Goal: Task Accomplishment & Management: Use online tool/utility

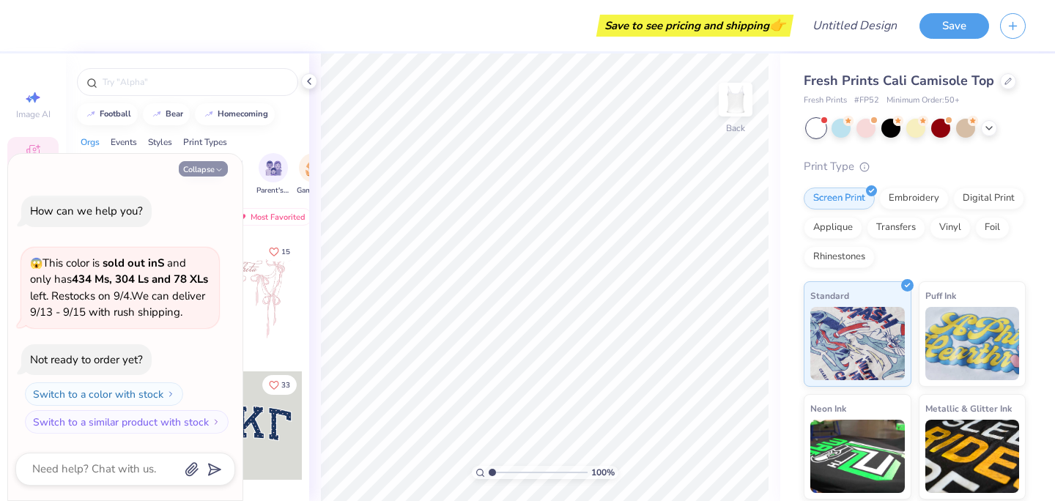
click at [218, 166] on icon "button" at bounding box center [219, 170] width 9 height 9
type textarea "x"
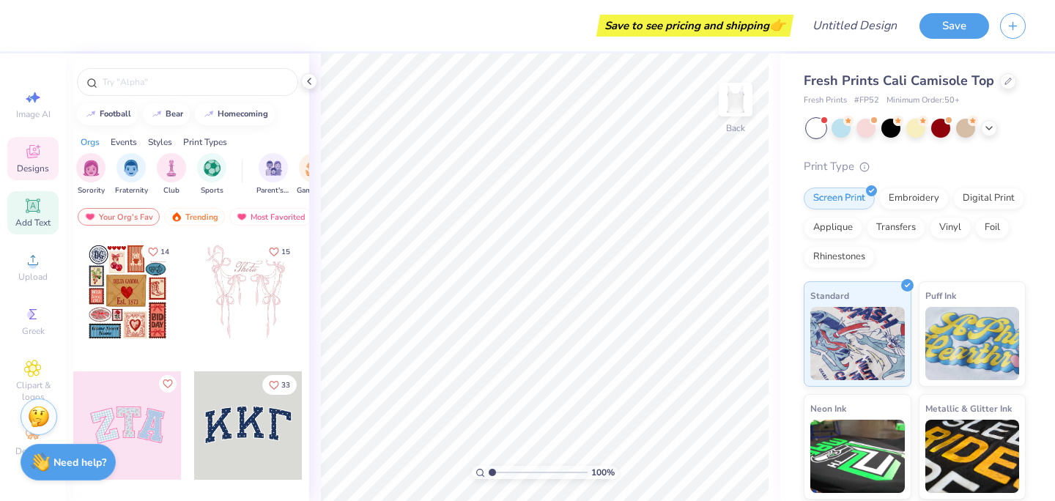
click at [28, 206] on icon at bounding box center [32, 205] width 11 height 11
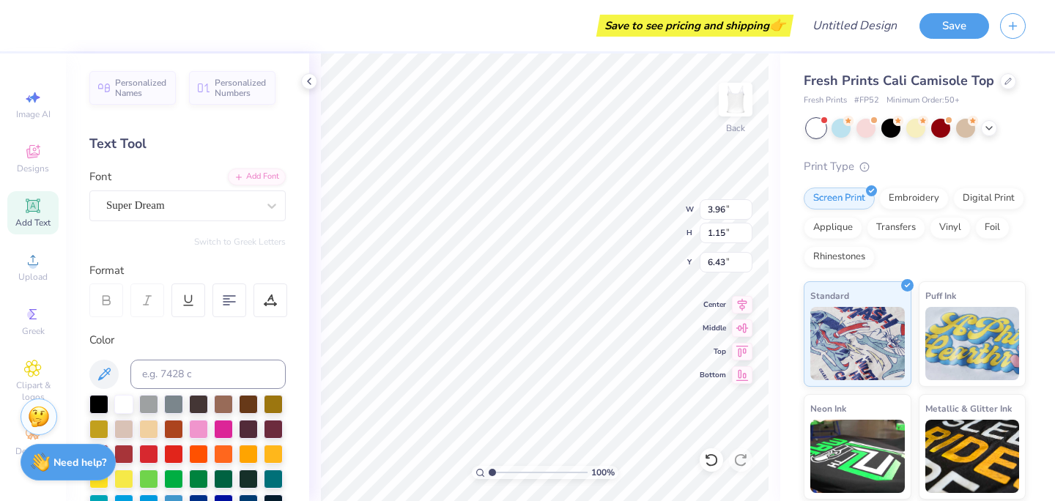
type textarea "A"
type textarea "ALL ABOUT"
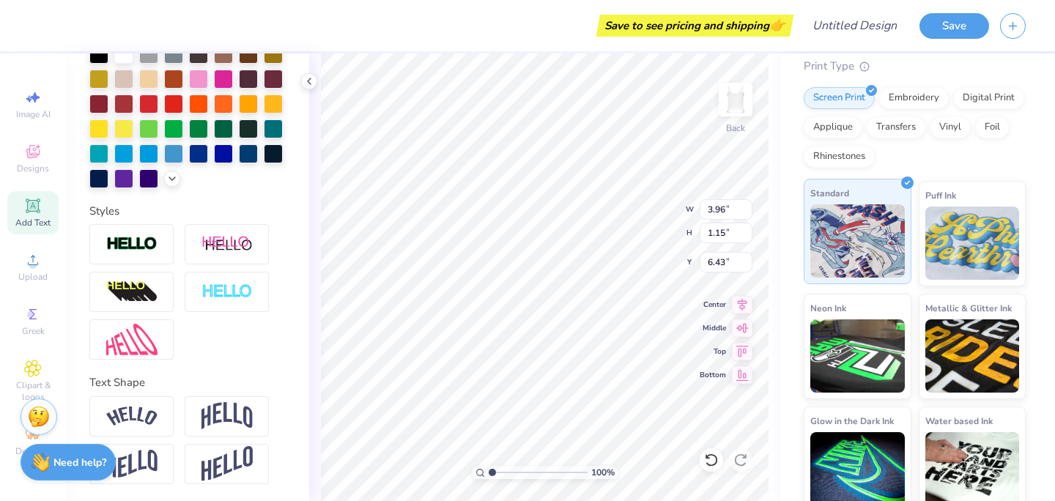
scroll to position [111, 0]
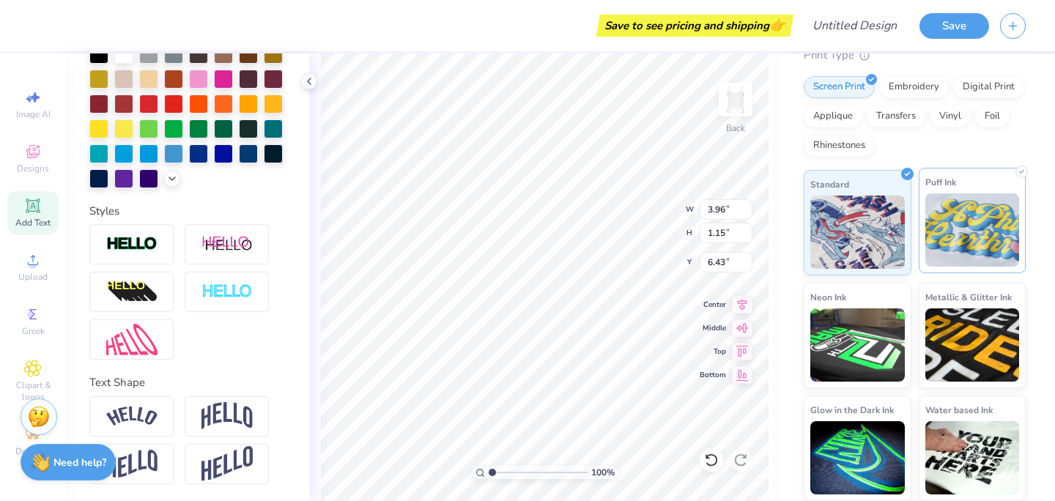
click at [941, 231] on img at bounding box center [972, 229] width 94 height 73
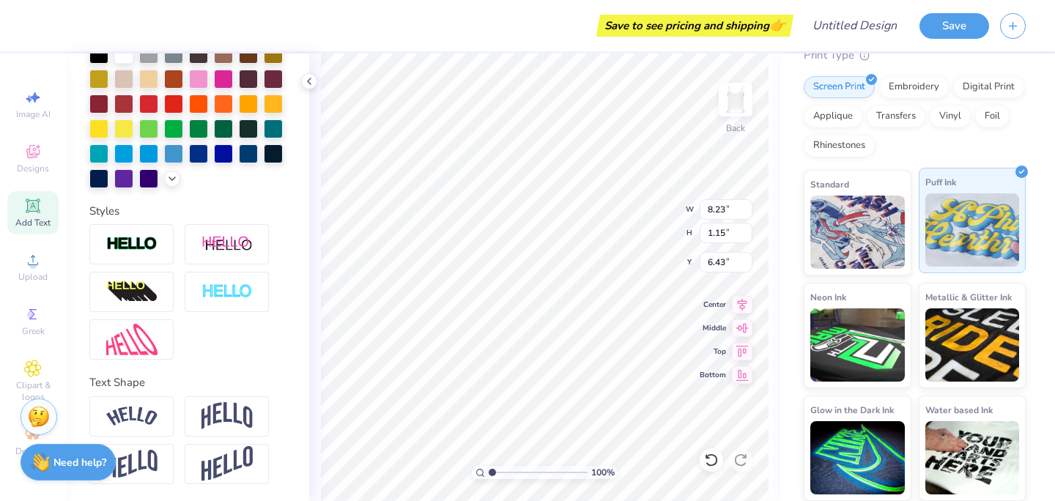
type input "8.23"
type input "2.00"
click at [871, 267] on div "Standard" at bounding box center [858, 220] width 108 height 105
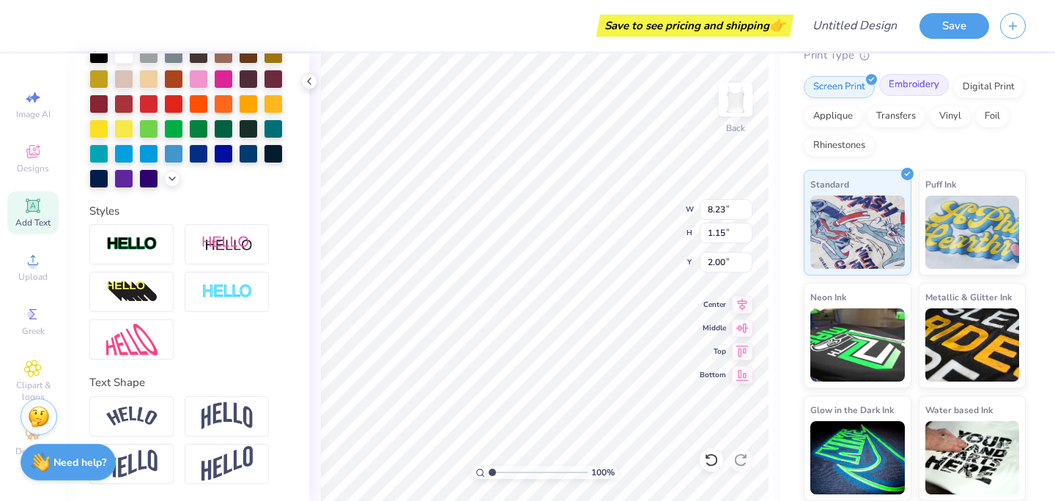
click at [924, 84] on div "Embroidery" at bounding box center [914, 85] width 70 height 22
type input "8.24"
type input "2.26"
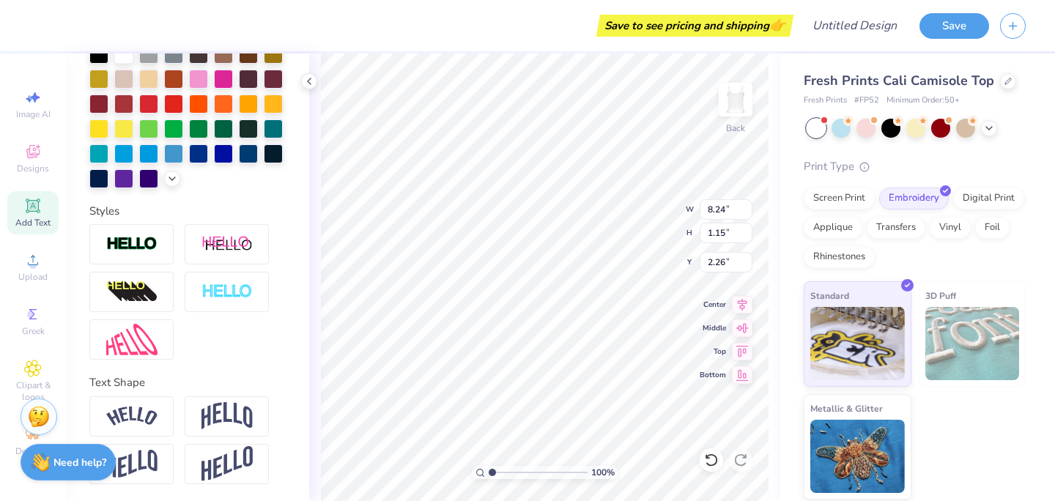
scroll to position [0, 0]
click at [819, 202] on div "Screen Print" at bounding box center [839, 196] width 71 height 22
type input "8.23"
type input "2.00"
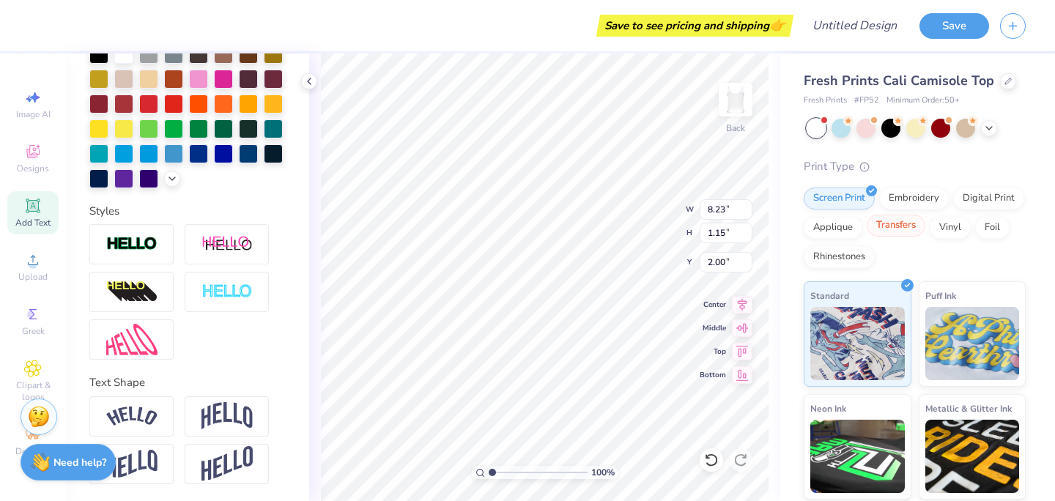
click at [880, 223] on div "Transfers" at bounding box center [896, 226] width 59 height 22
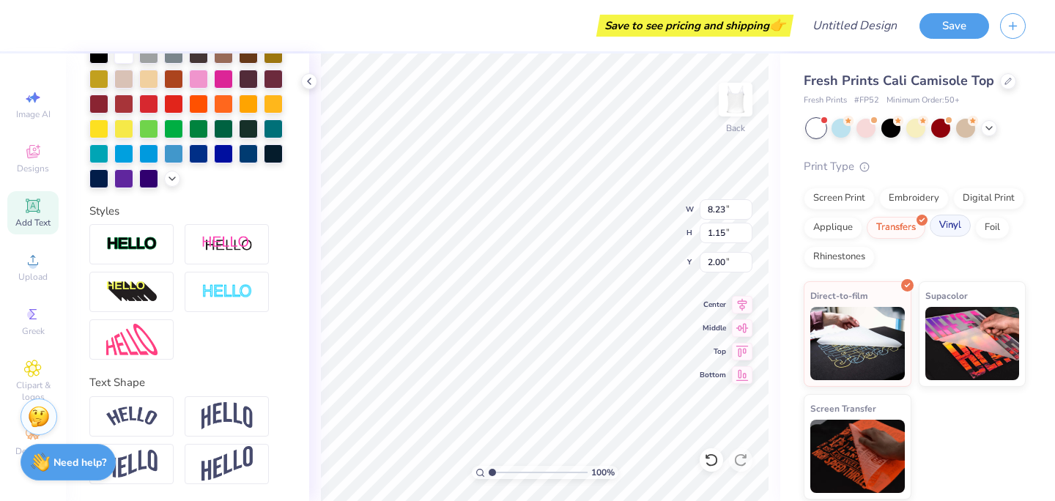
click at [941, 224] on div "Vinyl" at bounding box center [950, 226] width 41 height 22
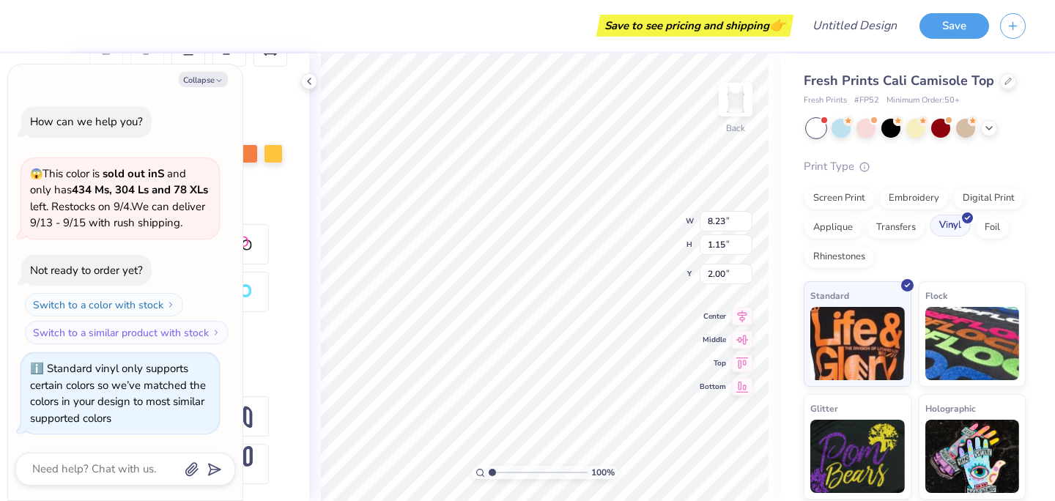
scroll to position [12, 0]
click at [987, 224] on div "Foil" at bounding box center [992, 226] width 34 height 22
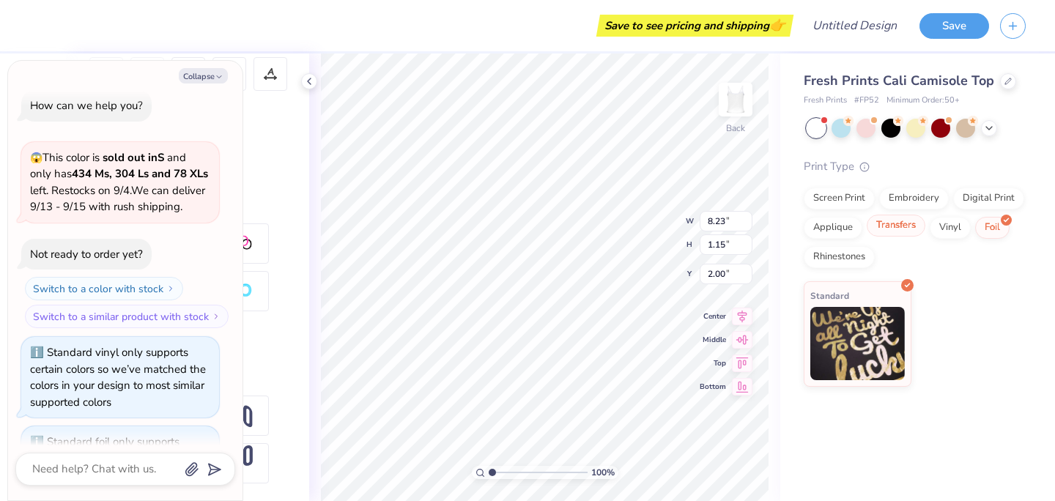
scroll to position [226, 0]
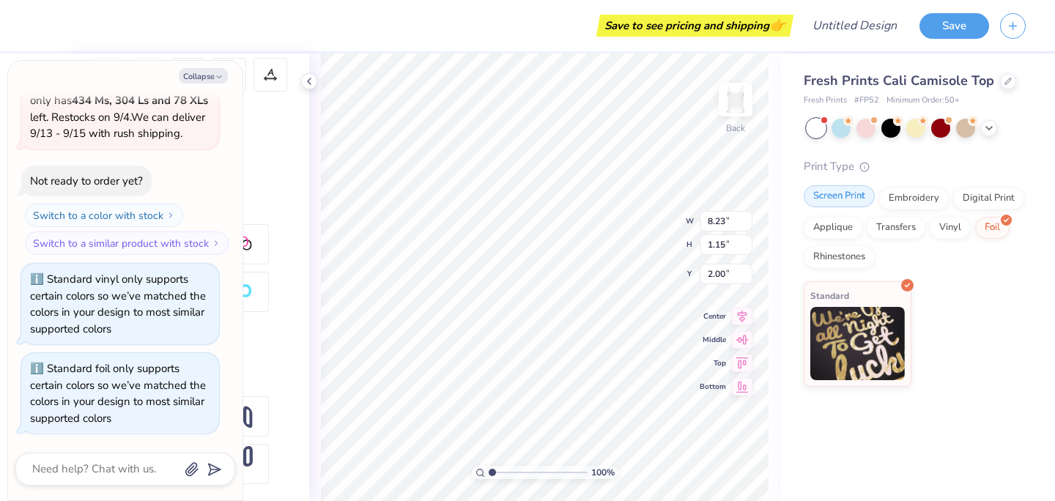
click at [858, 201] on div "Screen Print" at bounding box center [839, 196] width 71 height 22
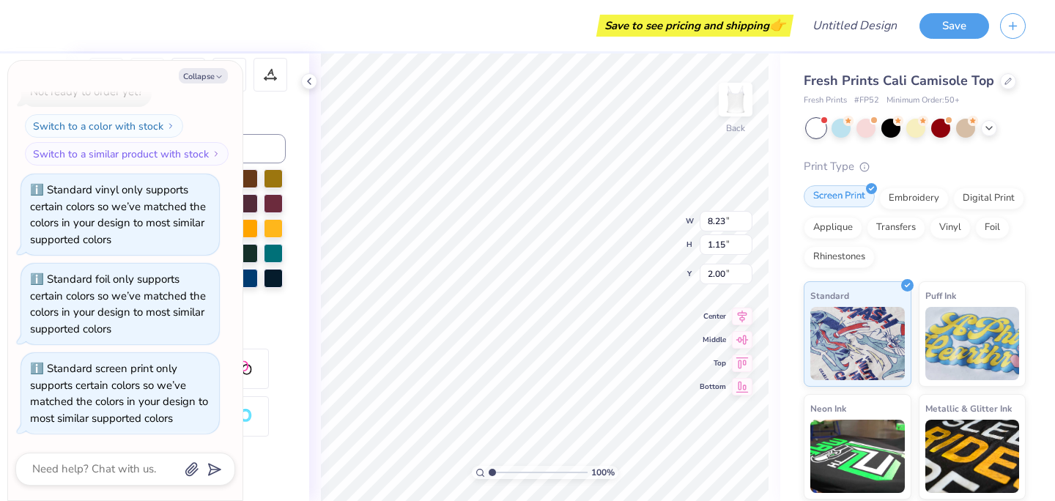
scroll to position [350, 0]
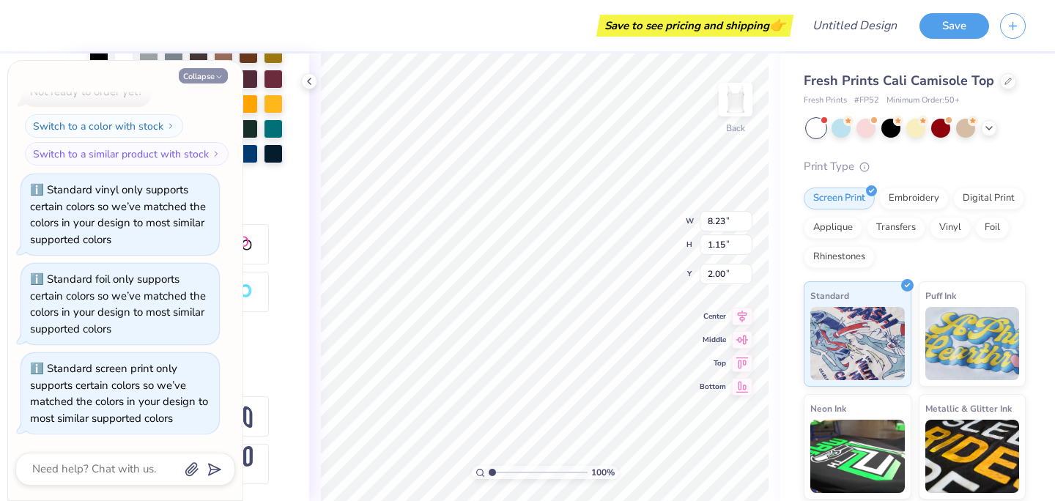
click at [223, 71] on button "Collapse" at bounding box center [203, 75] width 49 height 15
type textarea "x"
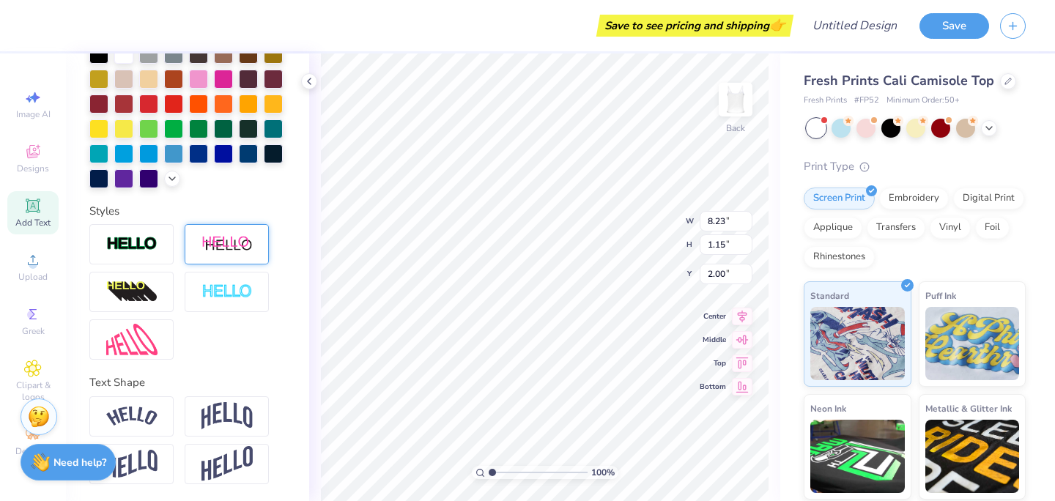
click at [256, 233] on div at bounding box center [227, 244] width 84 height 40
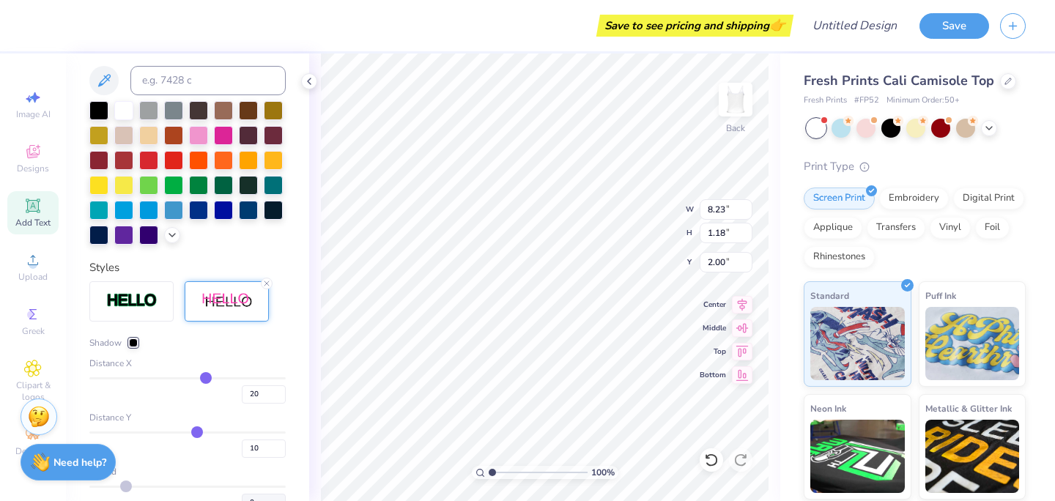
type input "9.19"
type input "1.18"
type input "2.05"
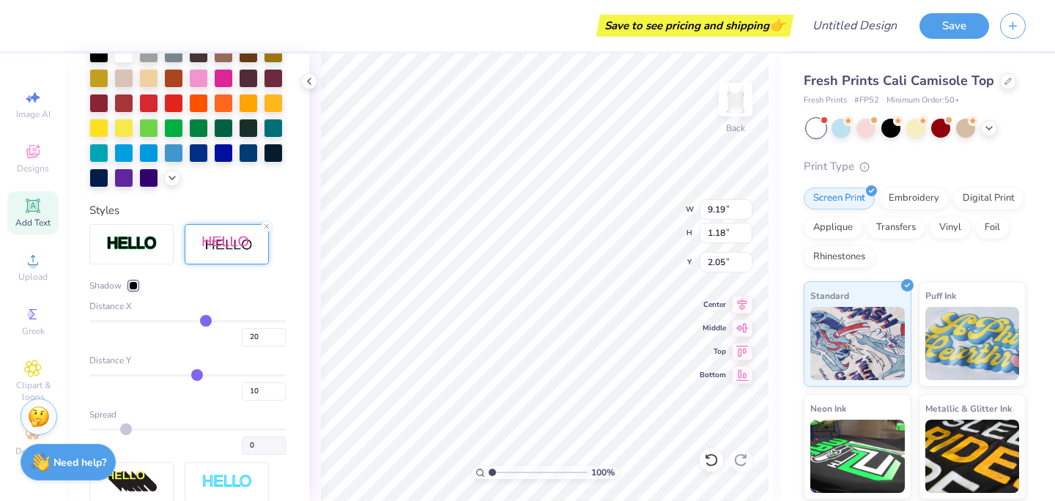
click at [246, 251] on img at bounding box center [226, 244] width 51 height 18
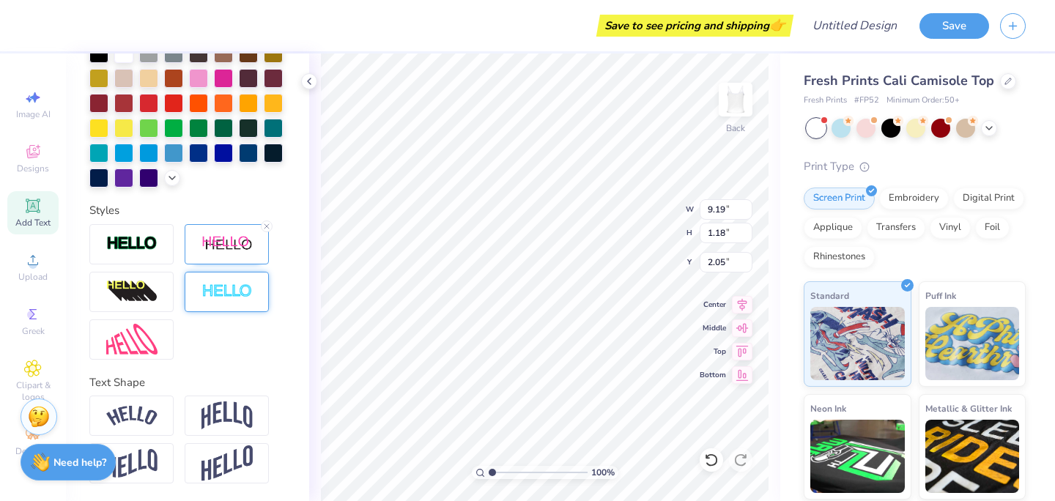
click at [238, 281] on div at bounding box center [227, 292] width 84 height 40
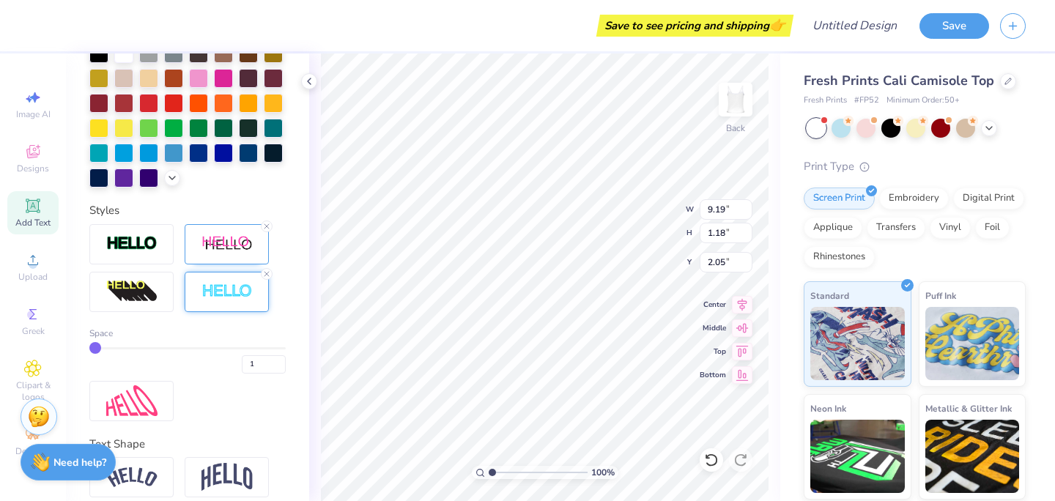
type input "1.19"
type input "2.04"
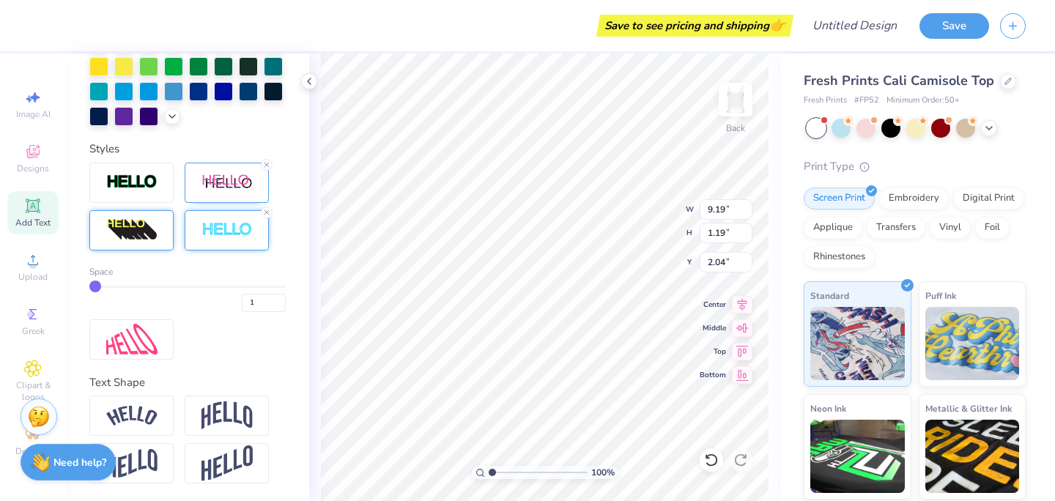
click at [147, 215] on div at bounding box center [131, 230] width 84 height 40
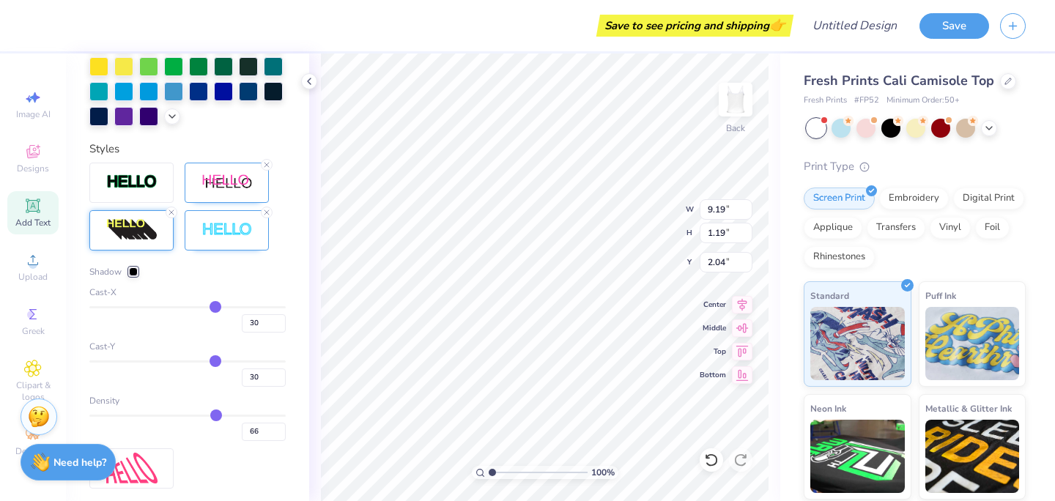
type input "1.29"
type input "2.09"
click at [163, 183] on div at bounding box center [131, 183] width 84 height 40
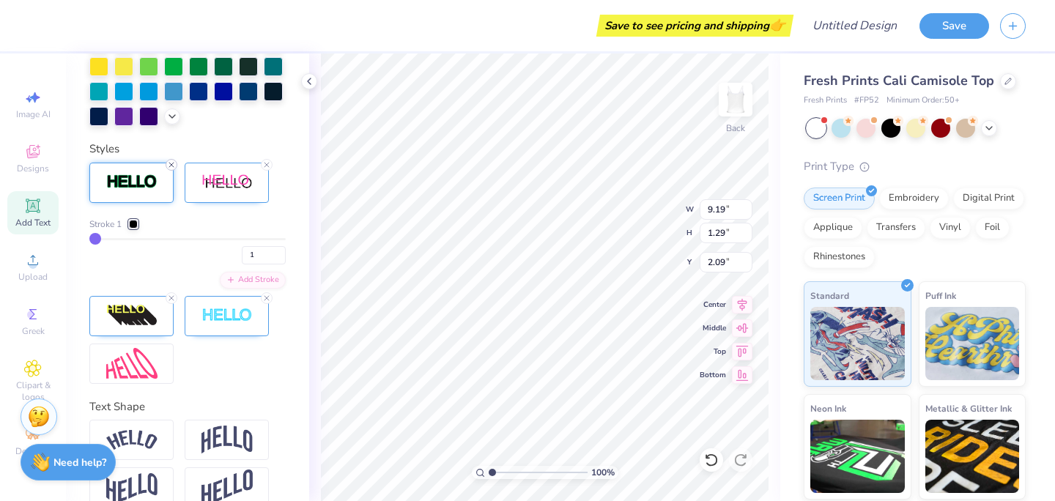
click at [166, 165] on div at bounding box center [172, 165] width 12 height 12
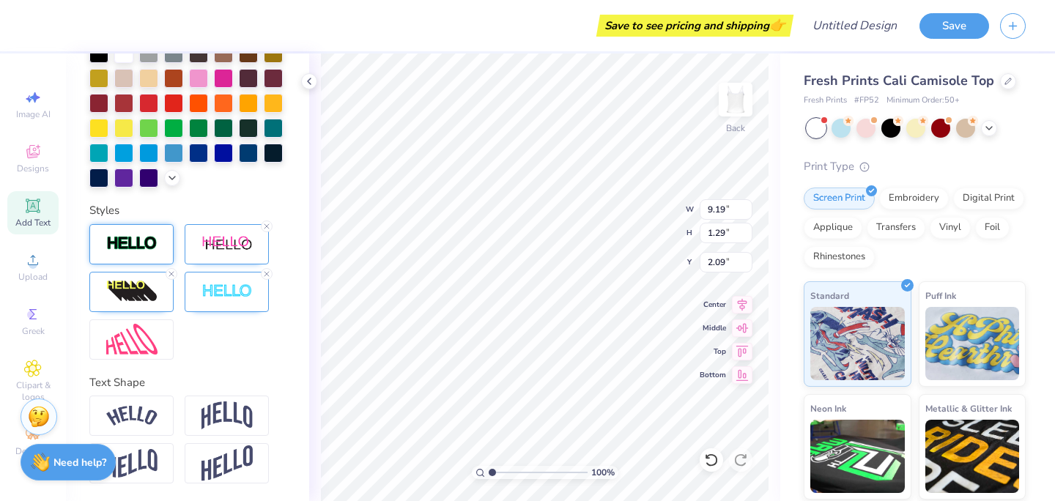
scroll to position [407, 0]
click at [269, 220] on div at bounding box center [267, 226] width 12 height 12
click at [265, 273] on icon at bounding box center [266, 274] width 9 height 9
type input "9.18"
type input "1.28"
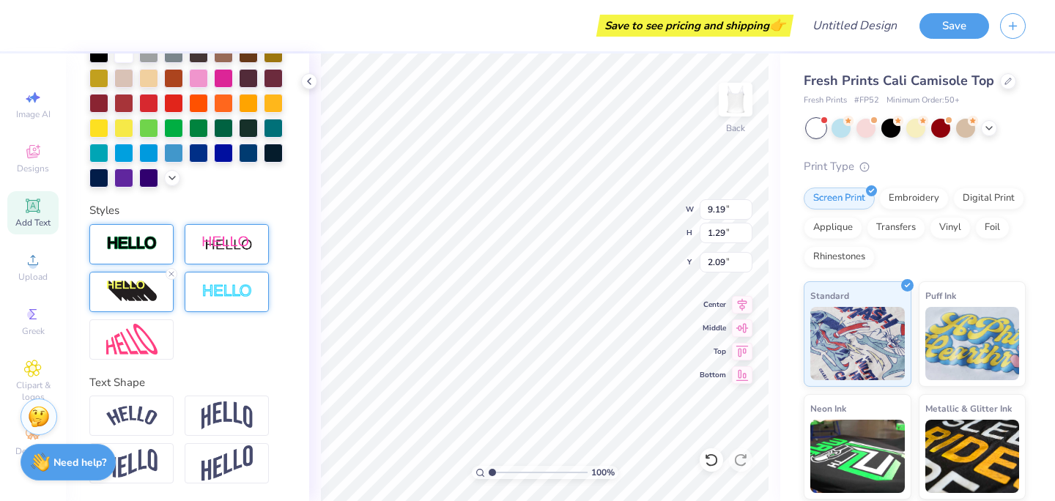
type input "2.10"
click at [167, 274] on icon at bounding box center [171, 274] width 9 height 9
type input "7.06"
type input "0.99"
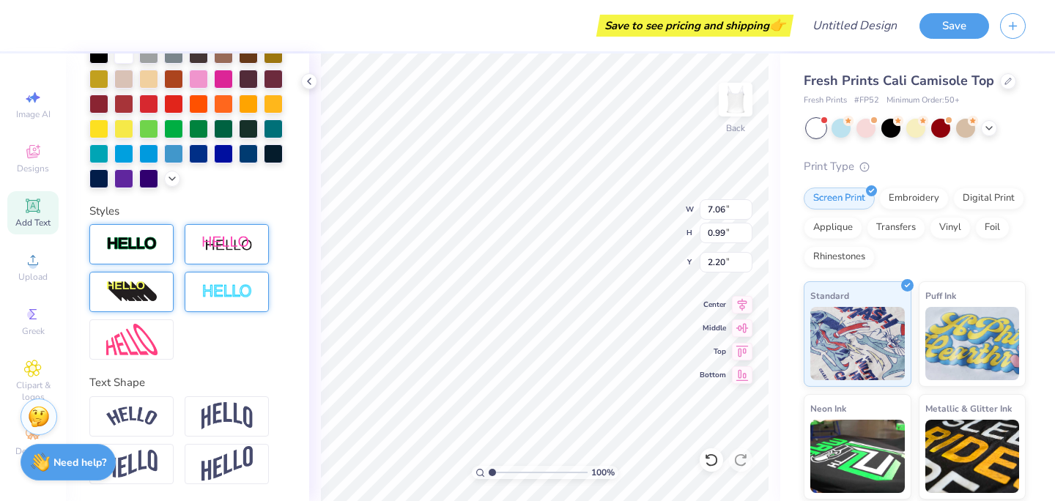
type input "2.39"
click at [169, 172] on icon at bounding box center [172, 177] width 12 height 12
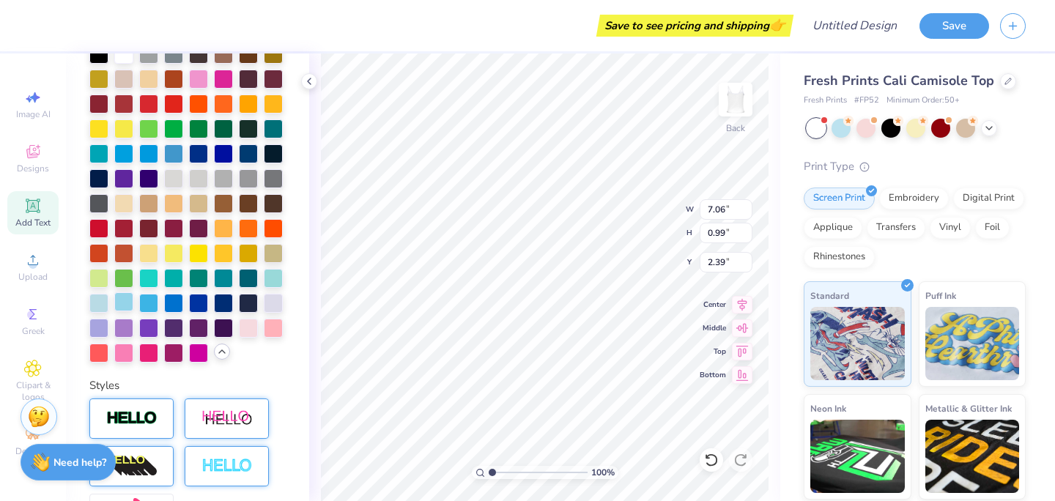
click at [119, 311] on div at bounding box center [123, 301] width 19 height 19
click at [46, 203] on div "Add Text" at bounding box center [32, 212] width 51 height 43
type textarea "Me"
click at [125, 349] on div at bounding box center [123, 351] width 19 height 19
type input "1.99"
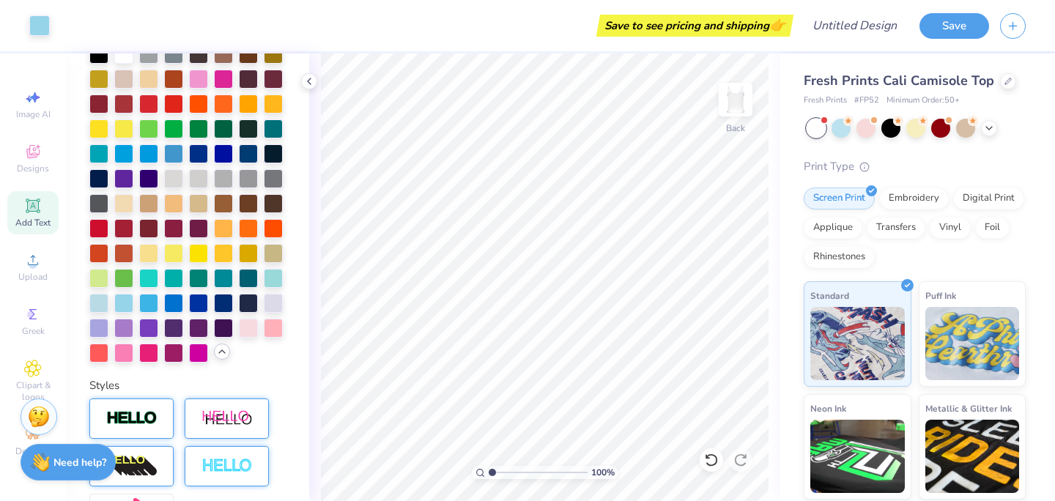
click at [40, 217] on span "Add Text" at bounding box center [32, 223] width 35 height 12
type textarea "ME"
click at [123, 357] on div at bounding box center [123, 351] width 19 height 19
type input "3.84"
type input "7.06"
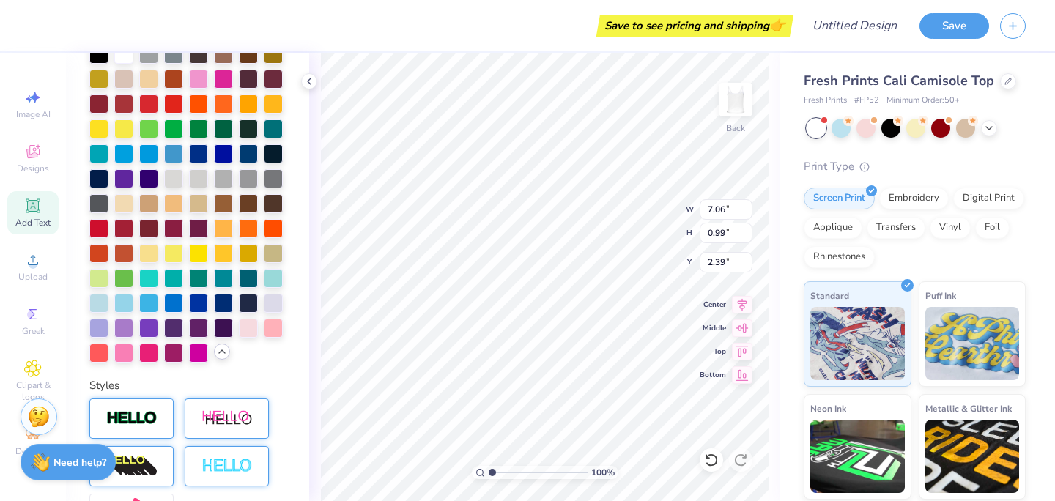
type input "0.99"
type input "2.39"
type input "6.10"
type input "0.85"
type input "1.57"
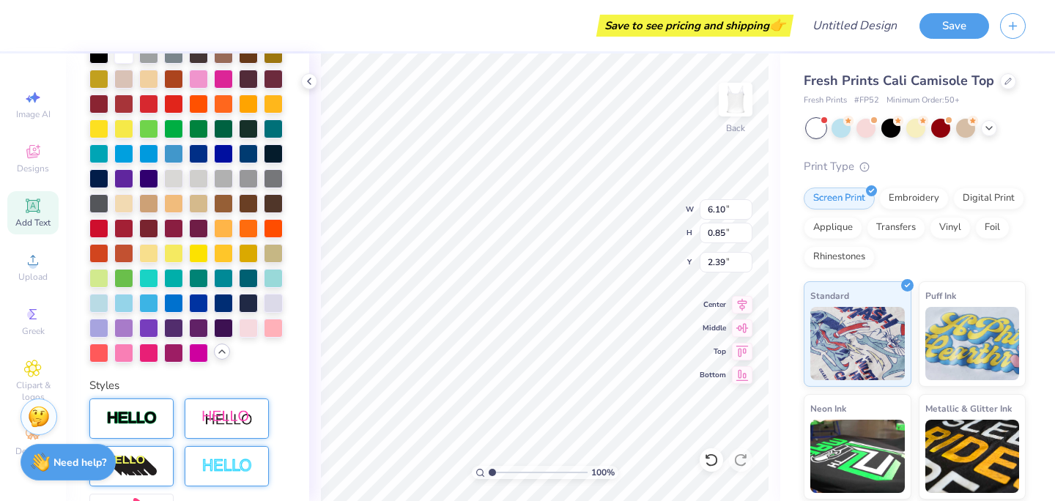
type input "0.87"
type input "3.73"
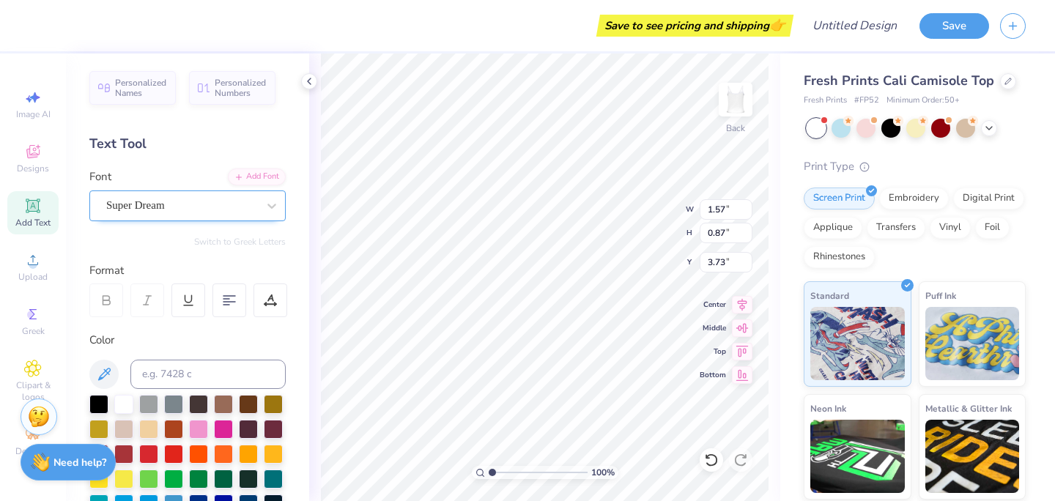
click at [225, 204] on div "Super Dream" at bounding box center [182, 205] width 154 height 23
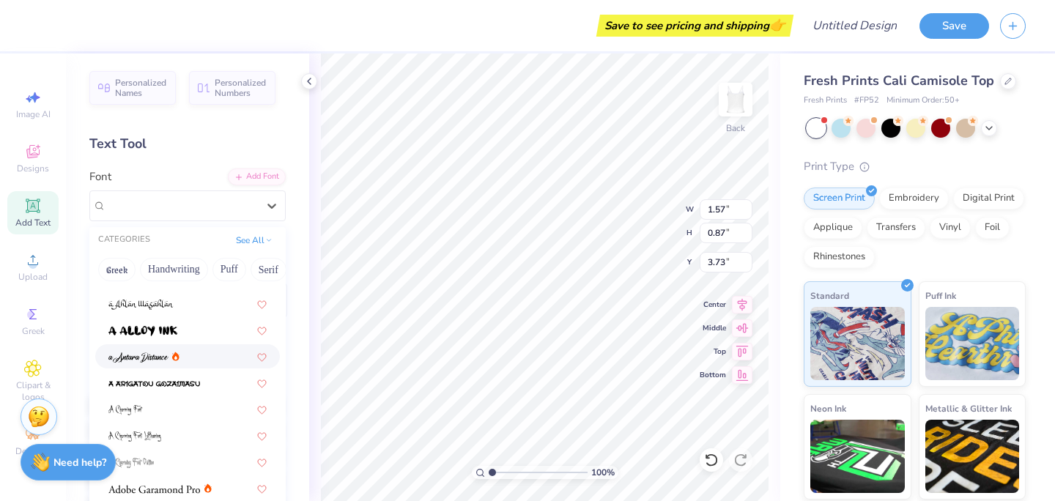
scroll to position [46, 0]
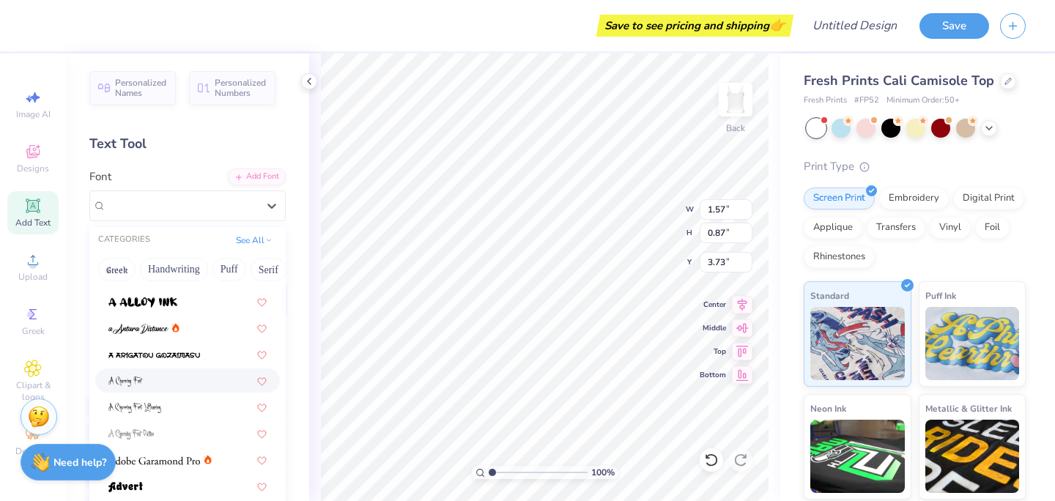
click at [168, 388] on div at bounding box center [187, 380] width 158 height 15
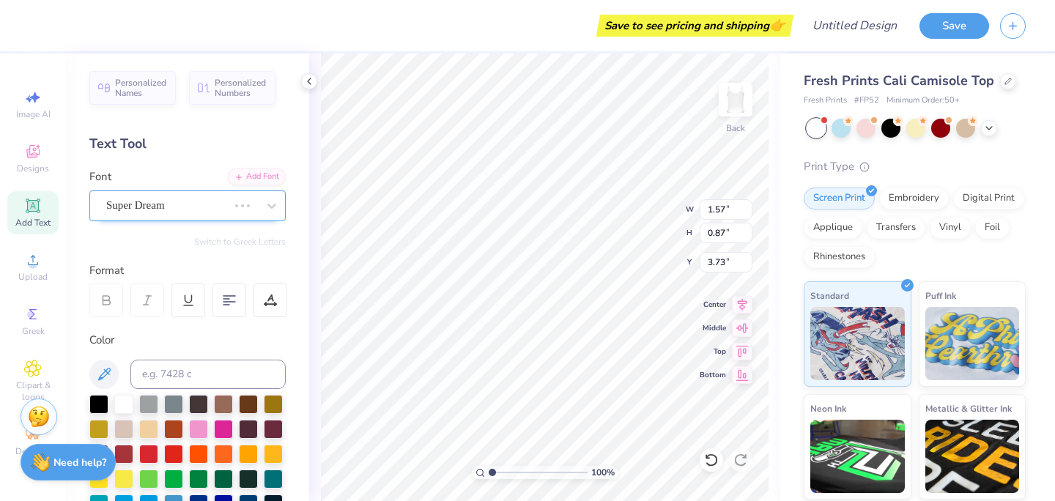
click at [231, 207] on div at bounding box center [242, 206] width 26 height 15
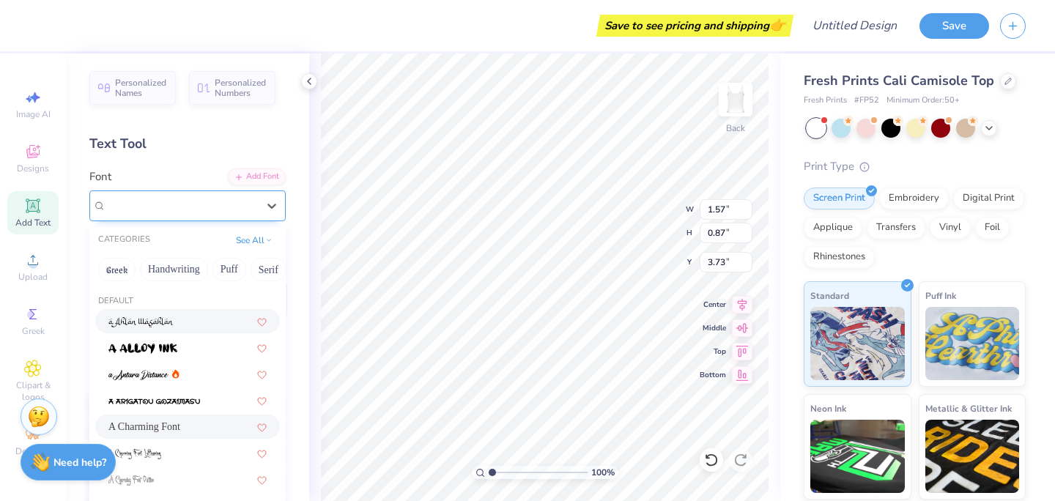
type input "1.46"
type input "0.99"
type input "3.67"
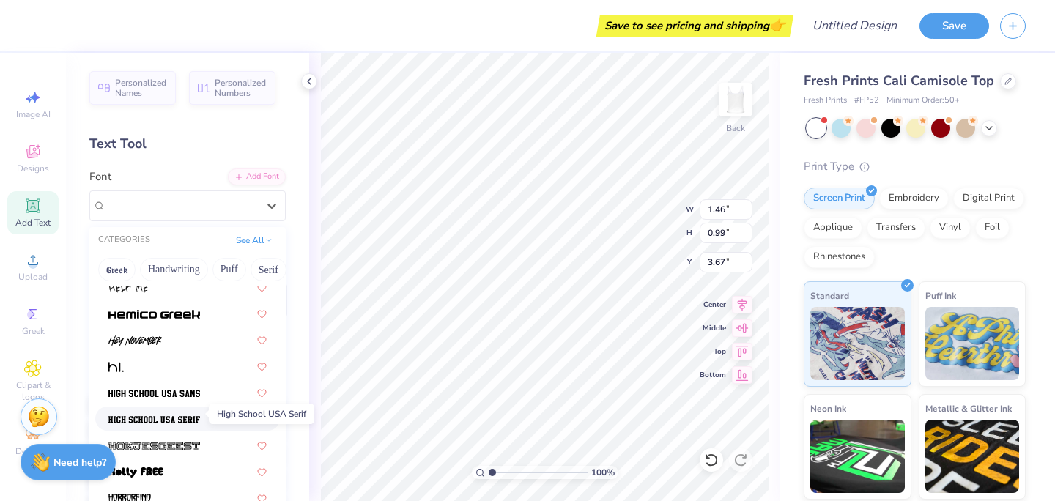
scroll to position [3626, 0]
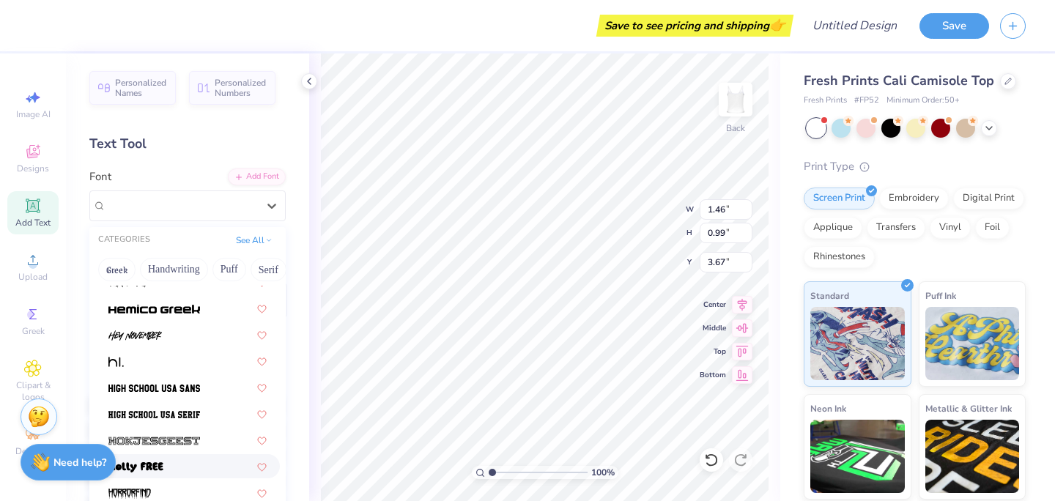
click at [168, 464] on div at bounding box center [187, 466] width 158 height 15
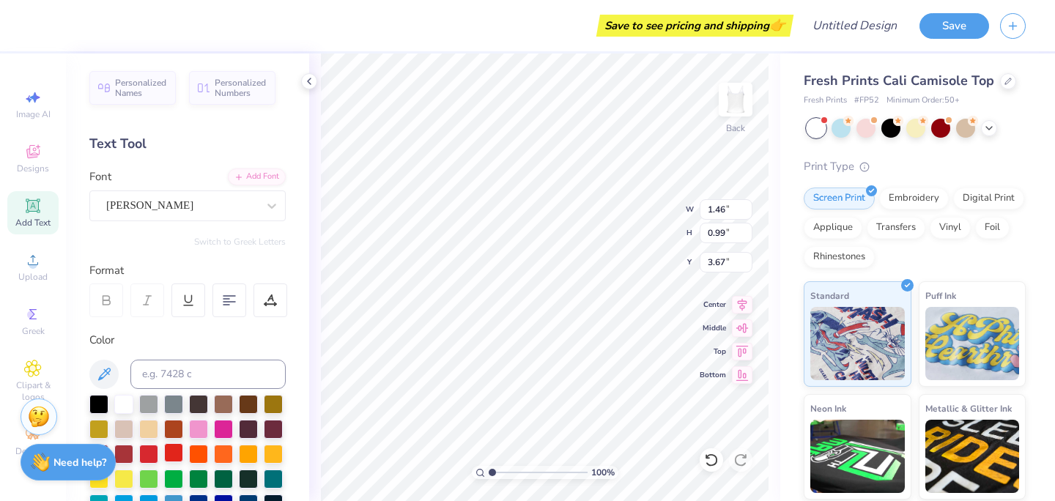
type input "1.55"
type input "0.86"
type input "3.73"
click at [42, 178] on div "Designs" at bounding box center [32, 158] width 51 height 43
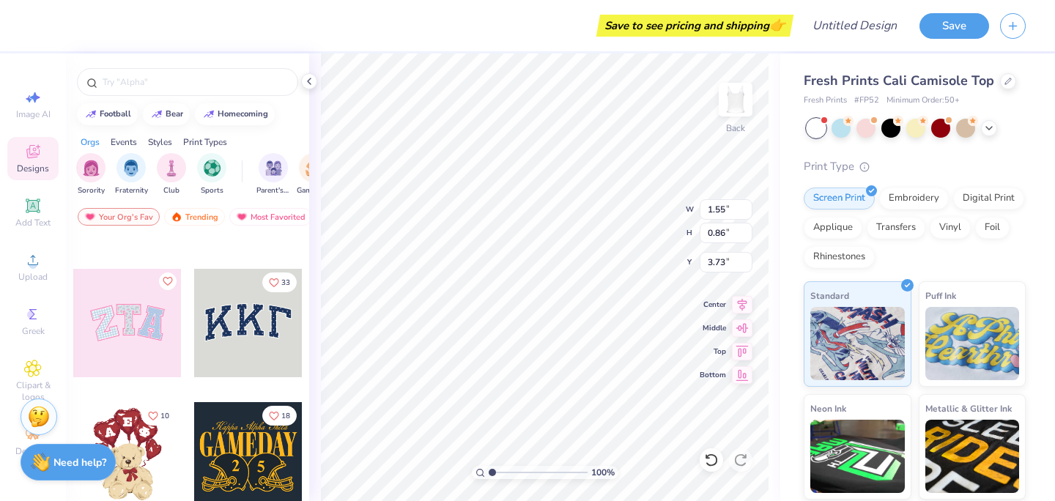
scroll to position [160, 0]
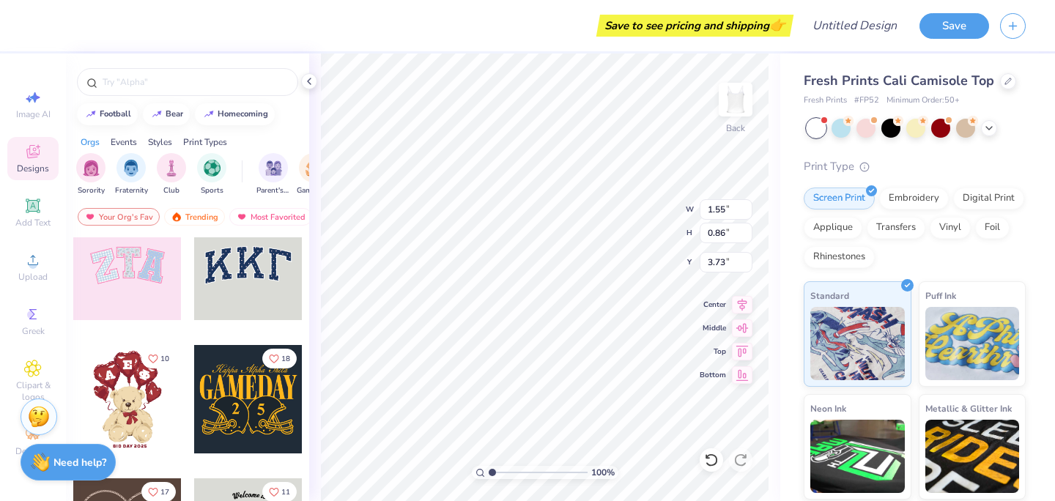
click at [133, 268] on div at bounding box center [127, 266] width 108 height 108
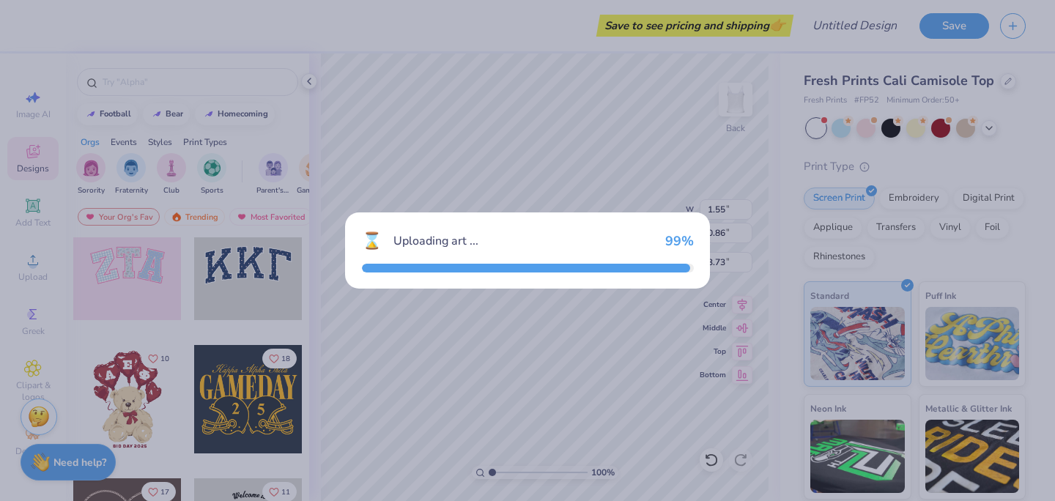
type input "6.87"
type input "3.44"
type input "5.28"
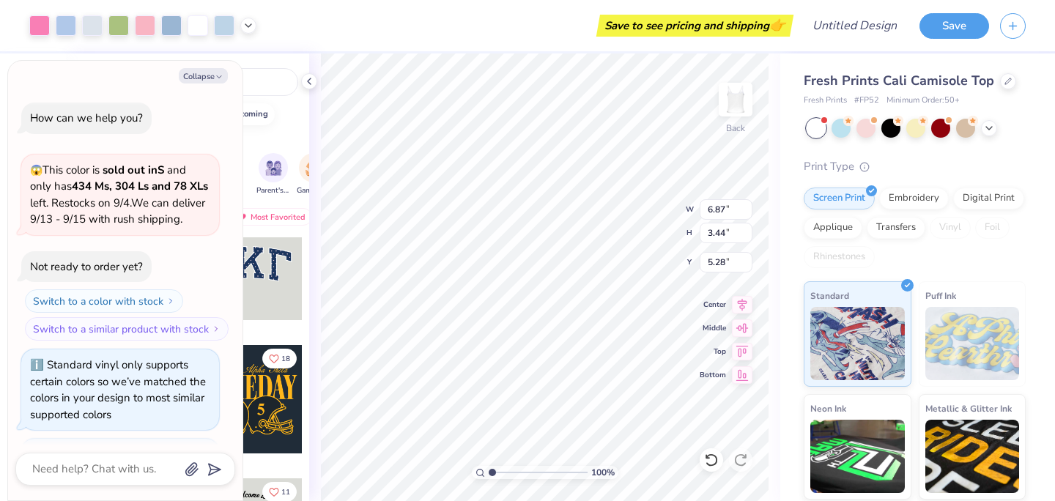
scroll to position [337, 0]
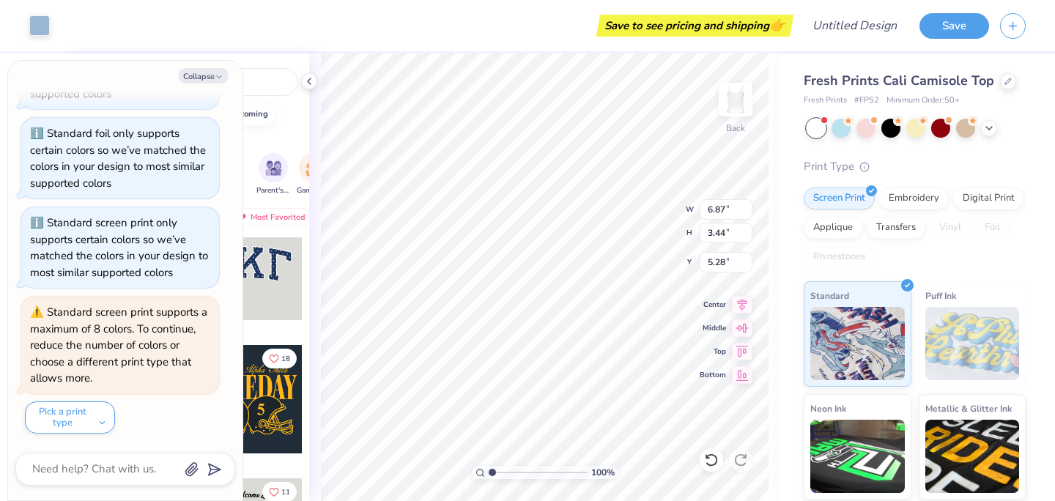
type textarea "x"
type input "2.11"
type input "2.74"
type input "5.37"
type textarea "x"
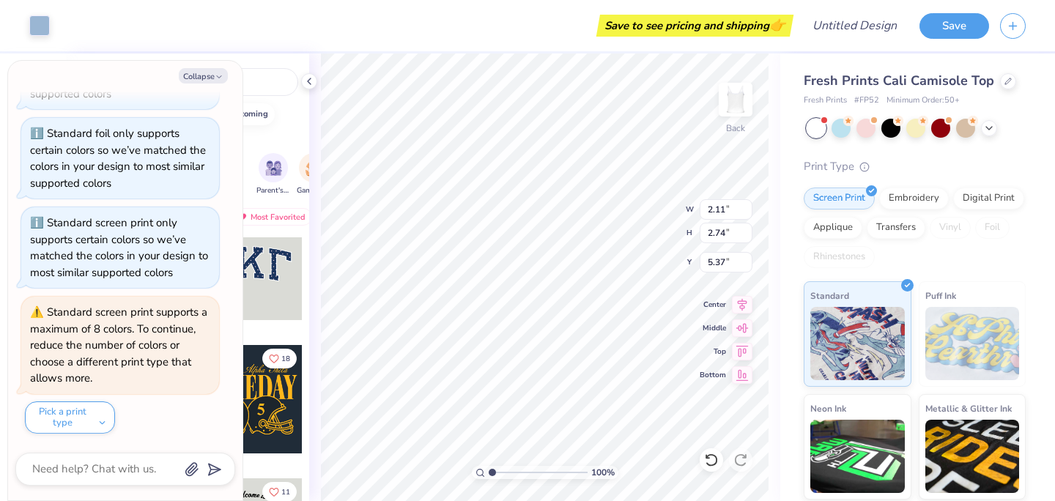
type input "6.87"
type input "3.44"
type input "5.28"
type textarea "x"
type input "5.45"
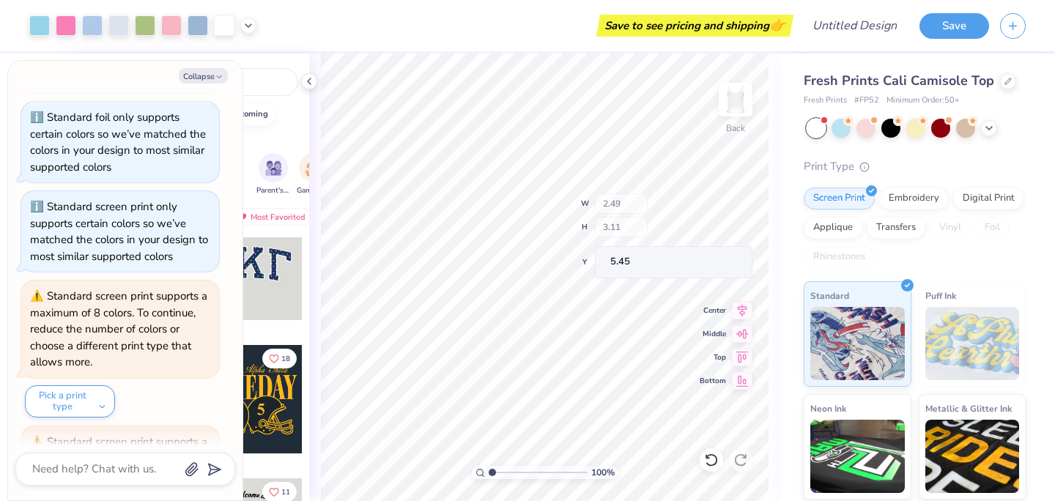
scroll to position [482, 0]
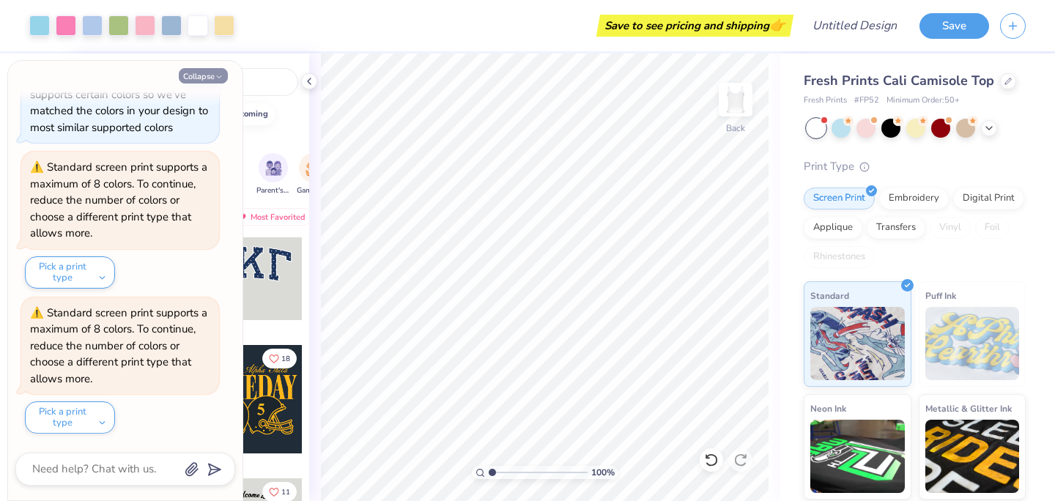
click at [212, 75] on button "Collapse" at bounding box center [203, 75] width 49 height 15
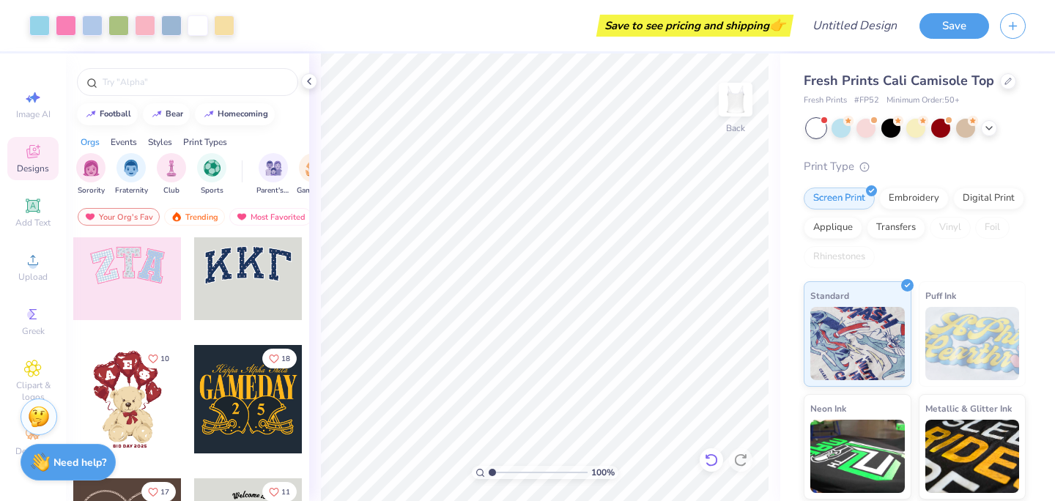
click at [714, 450] on div at bounding box center [711, 459] width 23 height 23
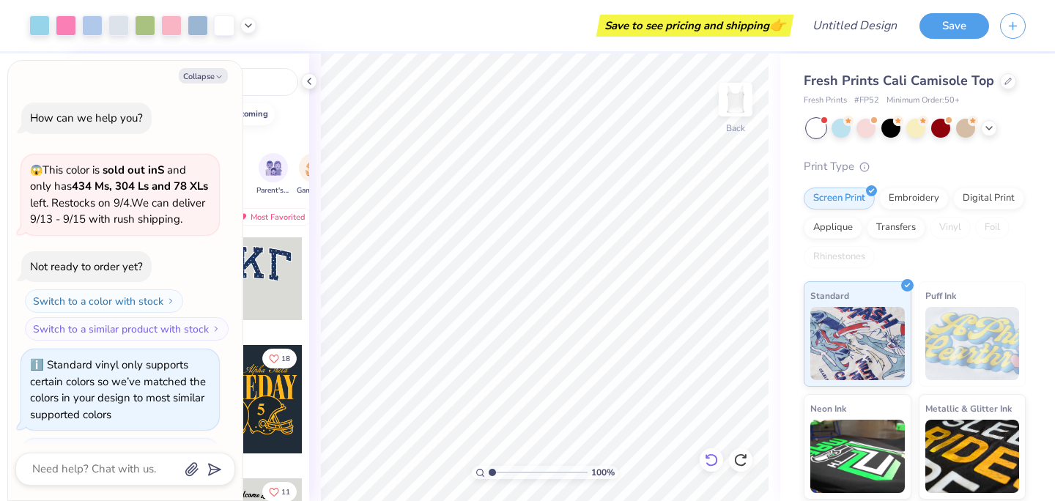
scroll to position [773, 0]
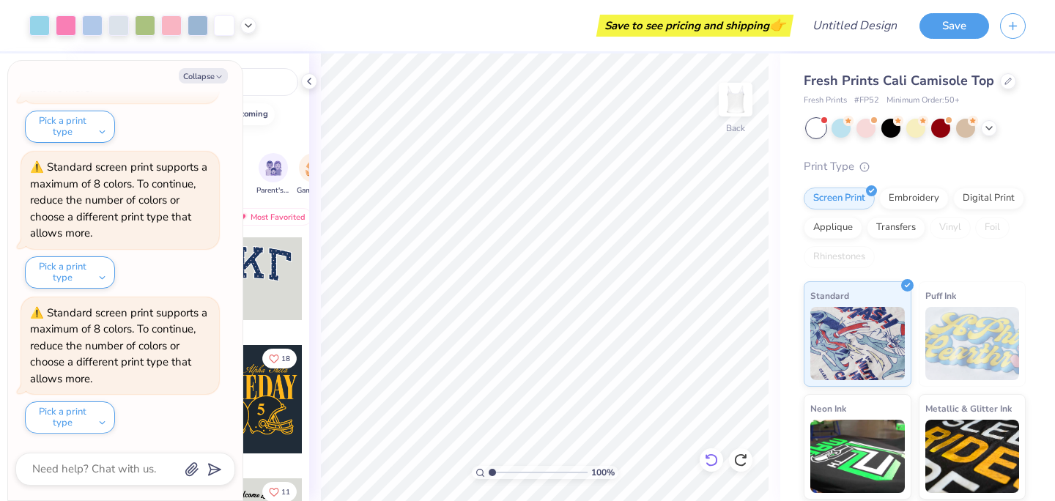
click at [713, 462] on icon at bounding box center [711, 460] width 15 height 15
click at [709, 452] on div at bounding box center [711, 459] width 23 height 23
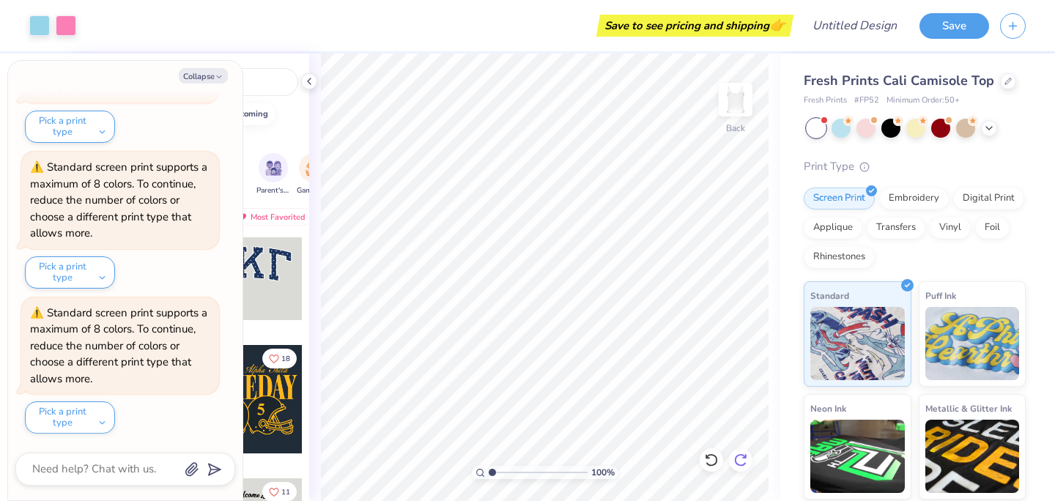
click at [742, 469] on div at bounding box center [740, 459] width 23 height 23
type textarea "x"
